Goal: Subscribe to service/newsletter

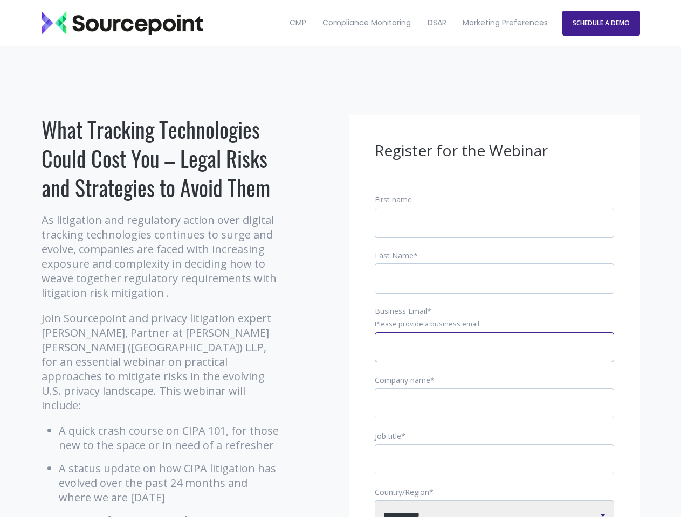
click at [494, 356] on input "Business Email *" at bounding box center [494, 348] width 239 height 30
